Goal: Transaction & Acquisition: Subscribe to service/newsletter

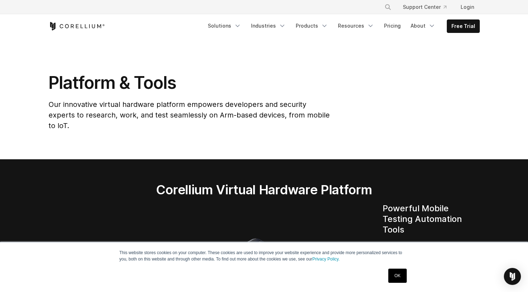
click at [298, 117] on span "Our innovative virtual hardware platform empowers developers and security exper…" at bounding box center [189, 115] width 281 height 30
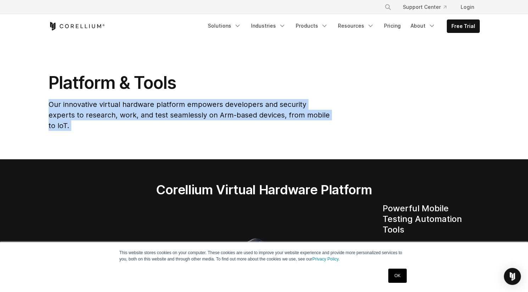
click at [298, 117] on span "Our innovative virtual hardware platform empowers developers and security exper…" at bounding box center [189, 115] width 281 height 30
click at [263, 113] on span "Our innovative virtual hardware platform empowers developers and security exper…" at bounding box center [189, 115] width 281 height 30
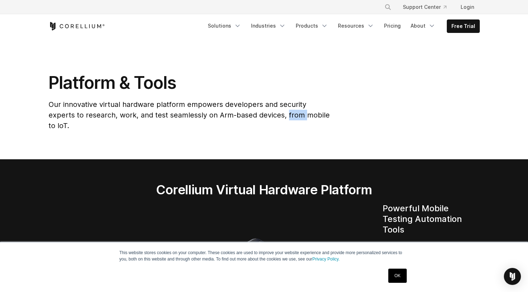
click at [263, 113] on span "Our innovative virtual hardware platform empowers developers and security exper…" at bounding box center [189, 115] width 281 height 30
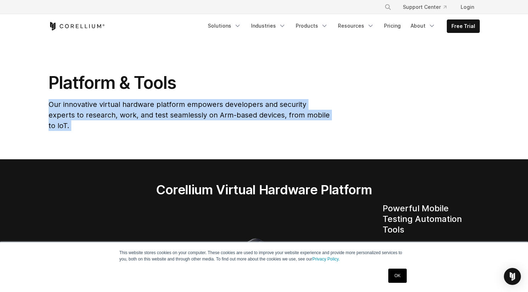
click at [263, 113] on span "Our innovative virtual hardware platform empowers developers and security exper…" at bounding box center [189, 115] width 281 height 30
click at [404, 106] on div "Platform & Tools Our innovative virtual hardware platform empowers developers a…" at bounding box center [263, 104] width 445 height 64
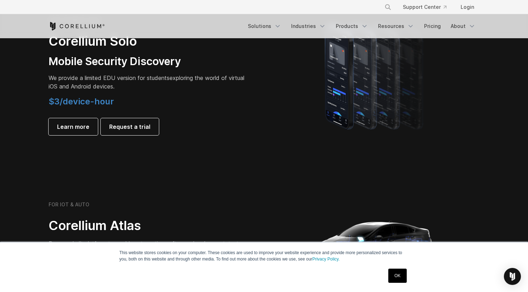
scroll to position [532, 0]
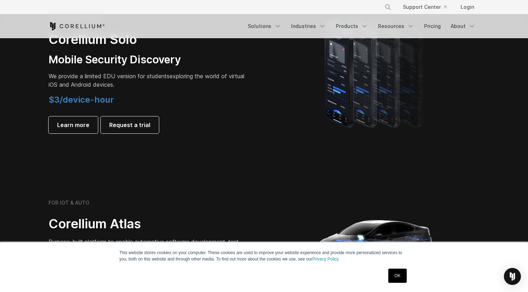
click at [213, 80] on p "We provide a limited EDU version for students exploring the world of virtual iO…" at bounding box center [148, 80] width 198 height 17
click at [214, 78] on p "We provide a limited EDU version for students exploring the world of virtual iO…" at bounding box center [148, 80] width 198 height 17
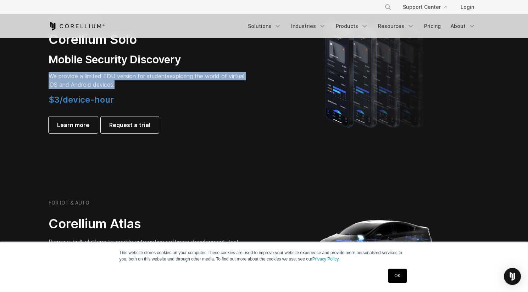
click at [214, 78] on p "We provide a limited EDU version for students exploring the world of virtual iO…" at bounding box center [148, 80] width 198 height 17
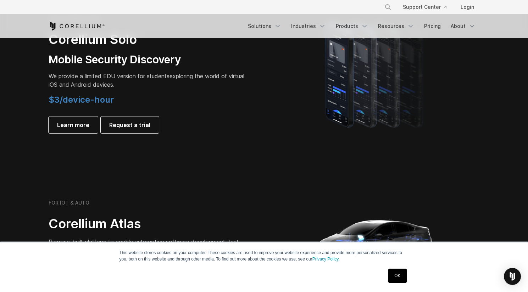
click at [209, 108] on div "$3/device-hour Learn more Request a trial" at bounding box center [148, 114] width 198 height 39
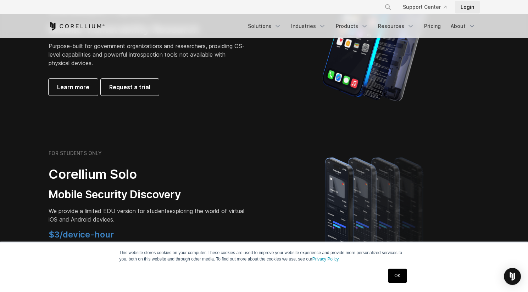
scroll to position [354, 0]
